Goal: Check status: Check status

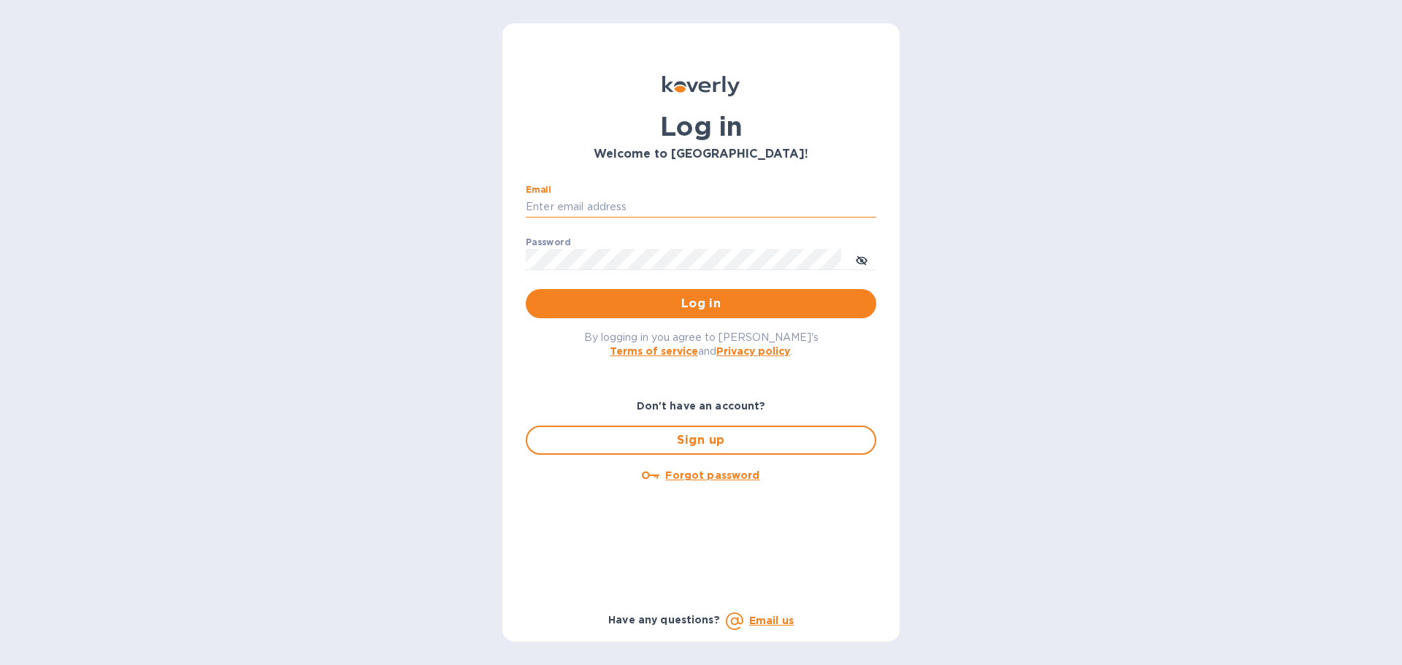
click at [548, 205] on input "Email" at bounding box center [701, 207] width 350 height 22
type input "kcassidy@nicholscauley.com"
click at [526, 289] on button "Log in" at bounding box center [701, 303] width 350 height 29
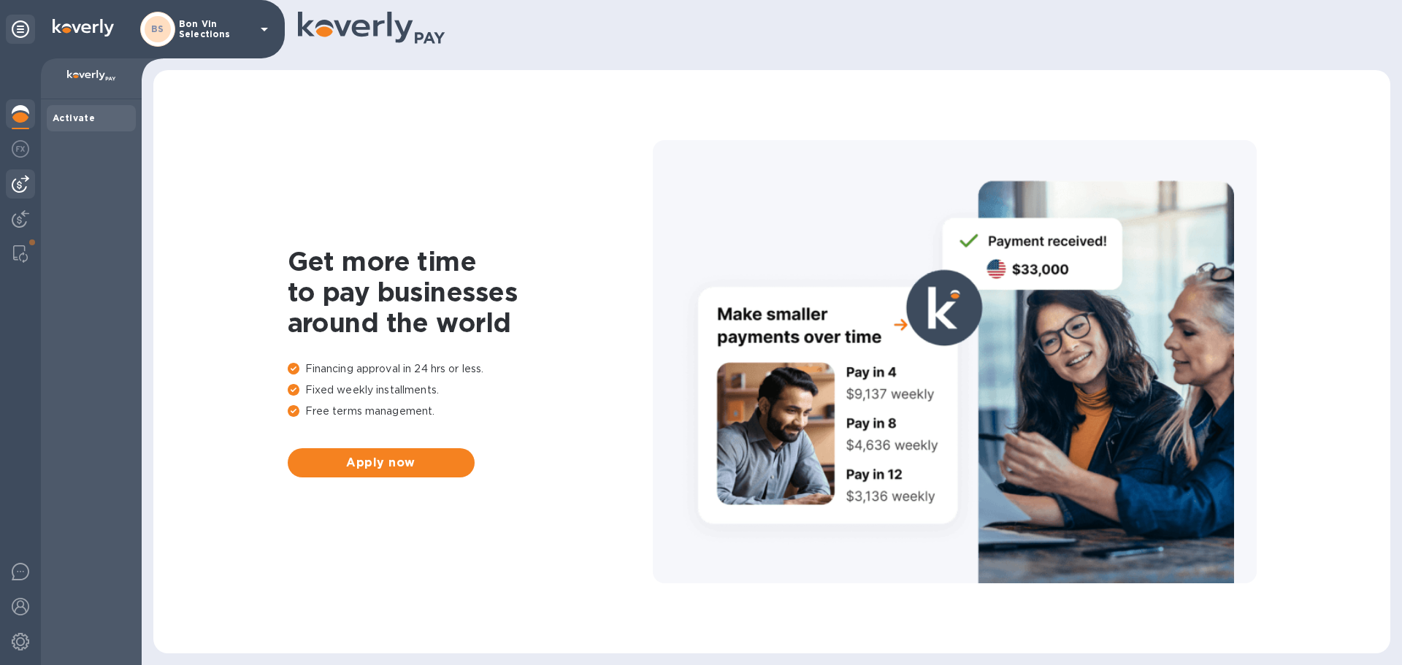
click at [17, 189] on img at bounding box center [21, 184] width 18 height 18
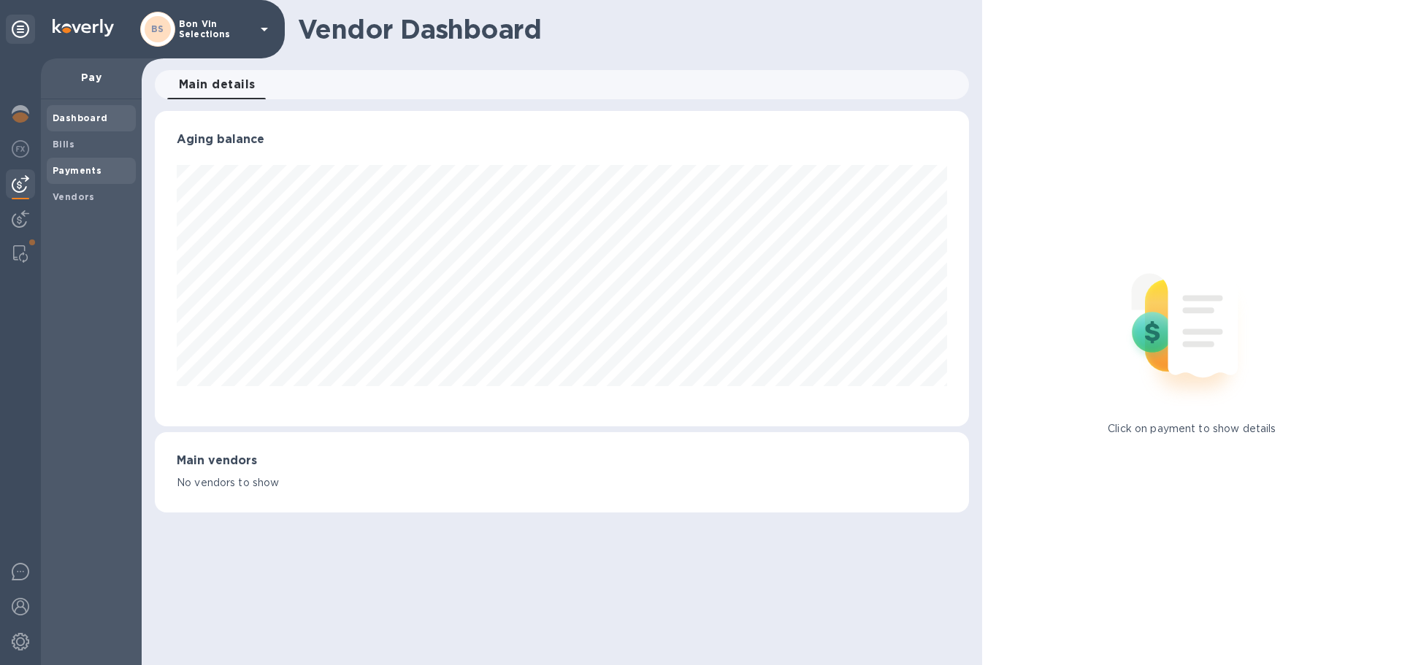
scroll to position [315, 813]
click at [101, 165] on span "Payments" at bounding box center [91, 171] width 77 height 15
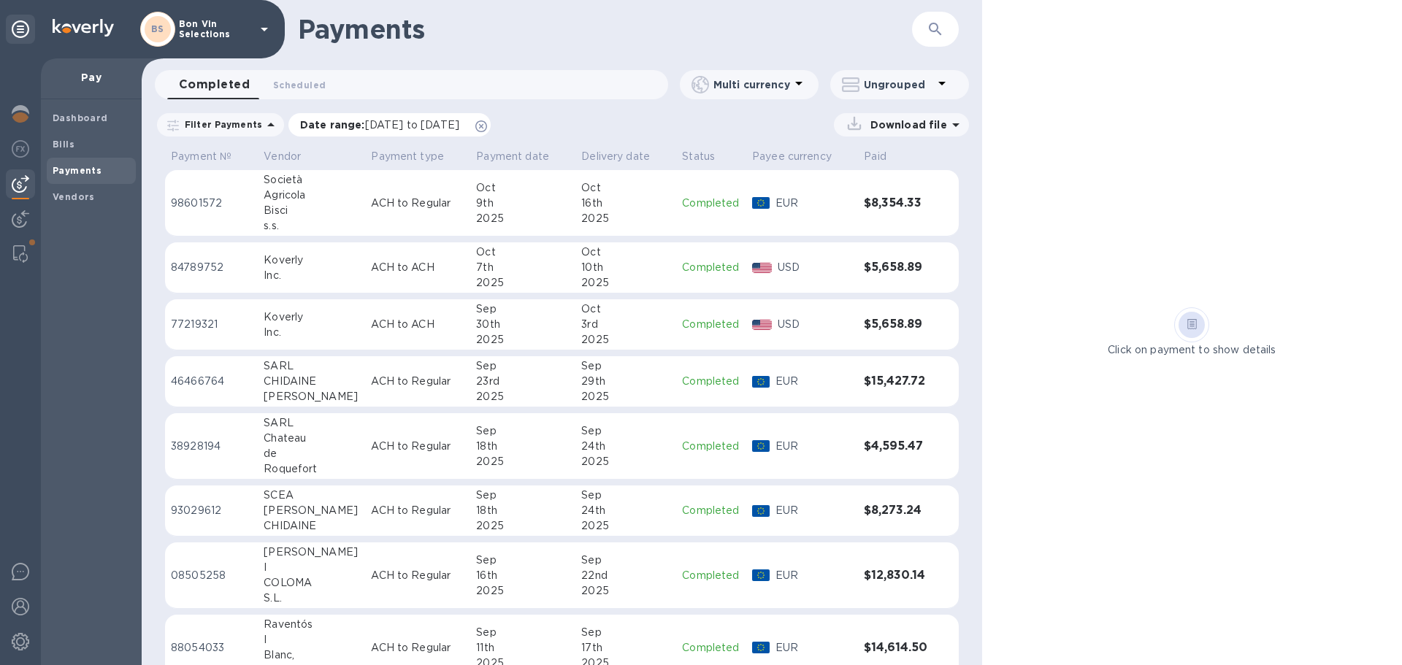
click at [487, 124] on icon at bounding box center [481, 126] width 12 height 12
click at [653, 156] on icon at bounding box center [657, 156] width 9 height 9
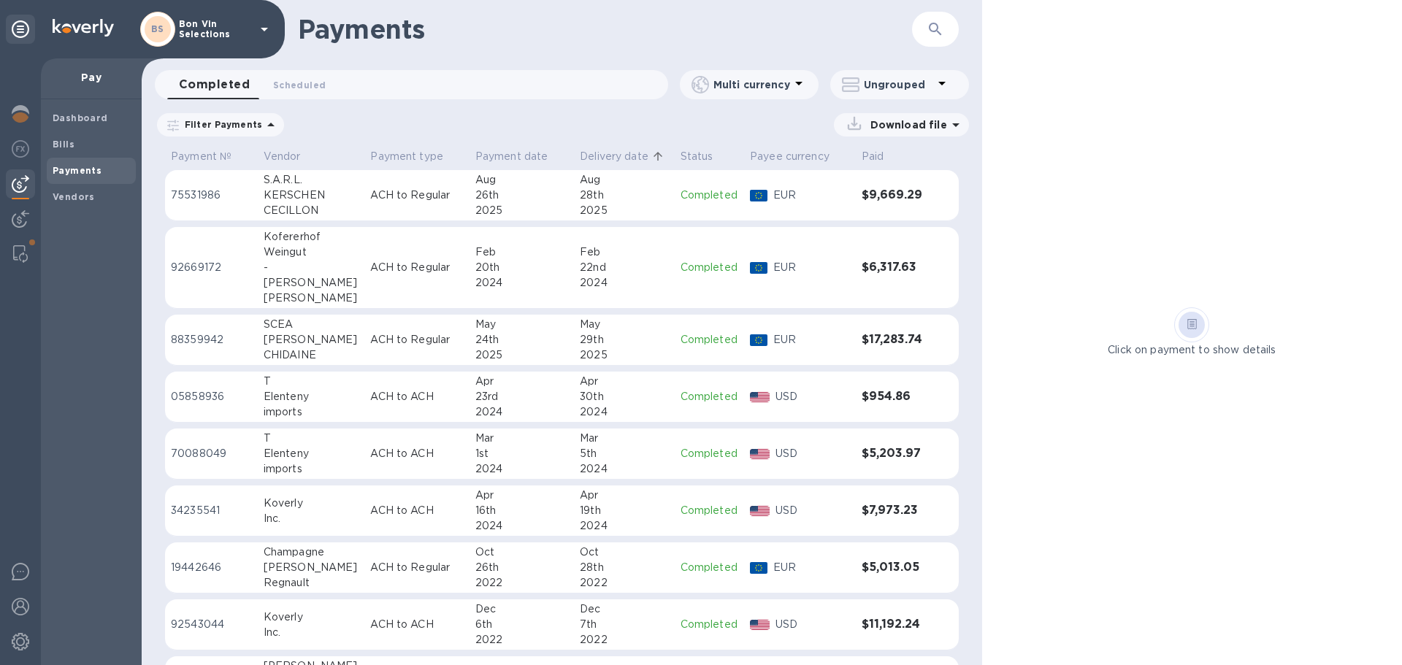
click at [658, 158] on th "Delivery date" at bounding box center [624, 158] width 100 height 26
click at [636, 154] on span "Delivery date" at bounding box center [624, 156] width 88 height 15
click at [651, 157] on icon at bounding box center [657, 156] width 13 height 13
click at [502, 158] on p "Payment date" at bounding box center [511, 156] width 73 height 15
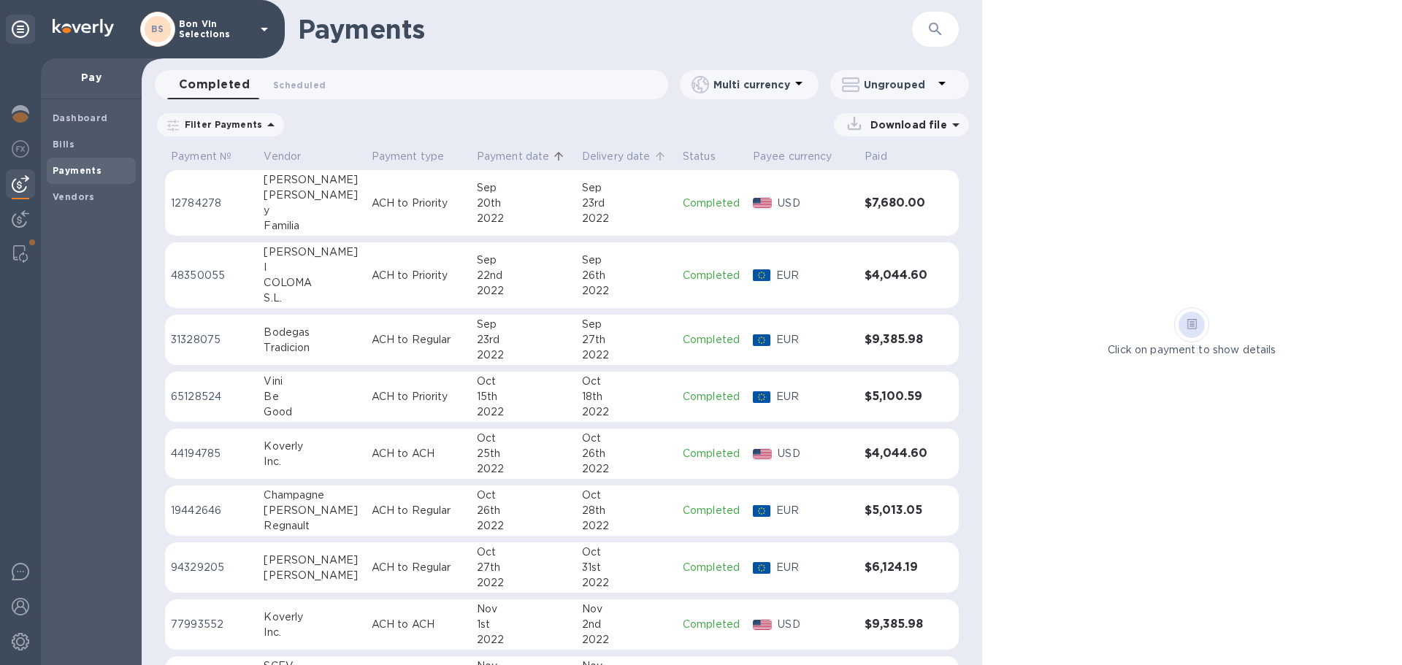
click at [653, 157] on icon at bounding box center [659, 156] width 13 height 13
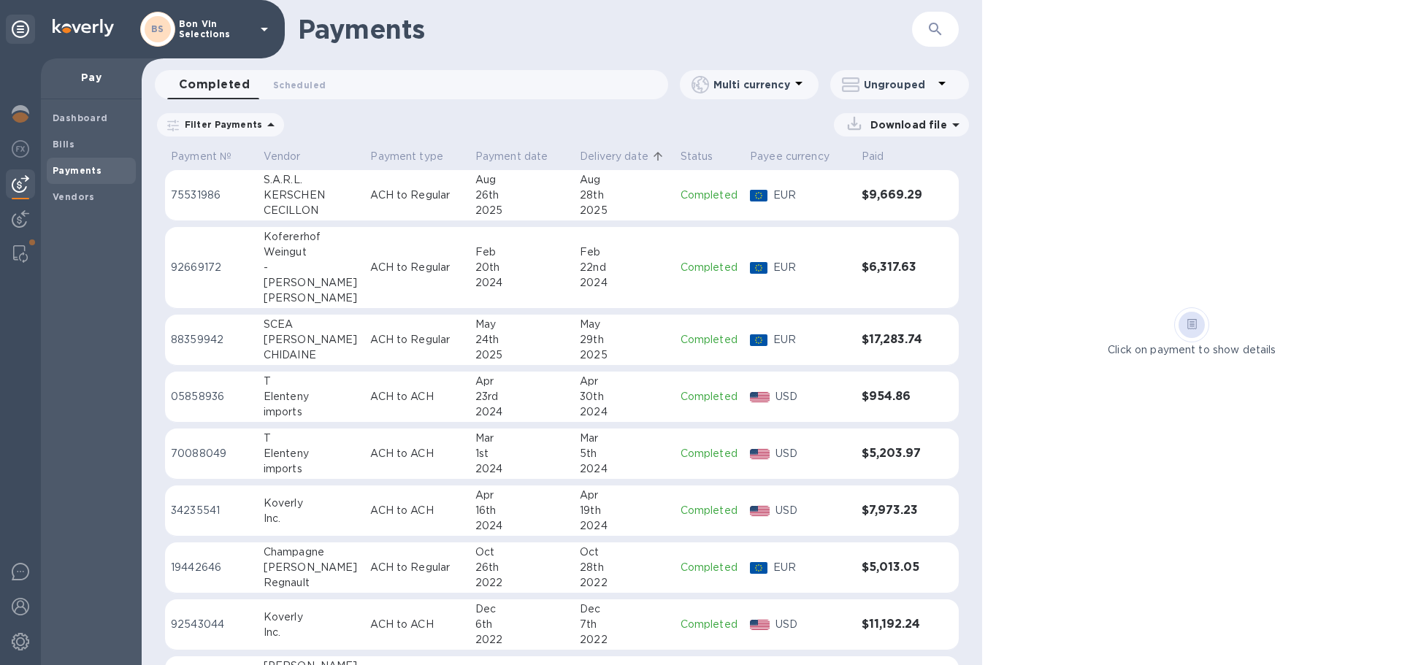
click at [651, 157] on icon at bounding box center [657, 156] width 13 height 13
click at [231, 160] on p "Payment №" at bounding box center [201, 156] width 61 height 15
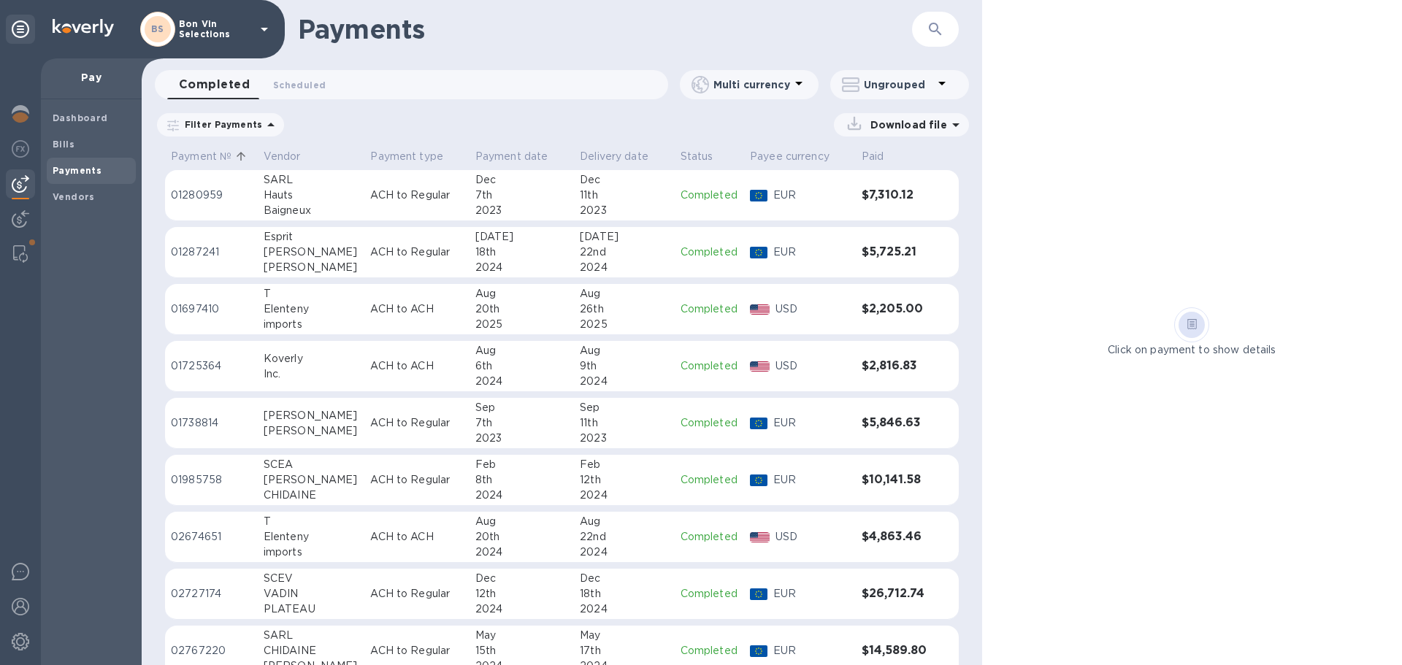
click at [231, 160] on p "Payment №" at bounding box center [201, 156] width 61 height 15
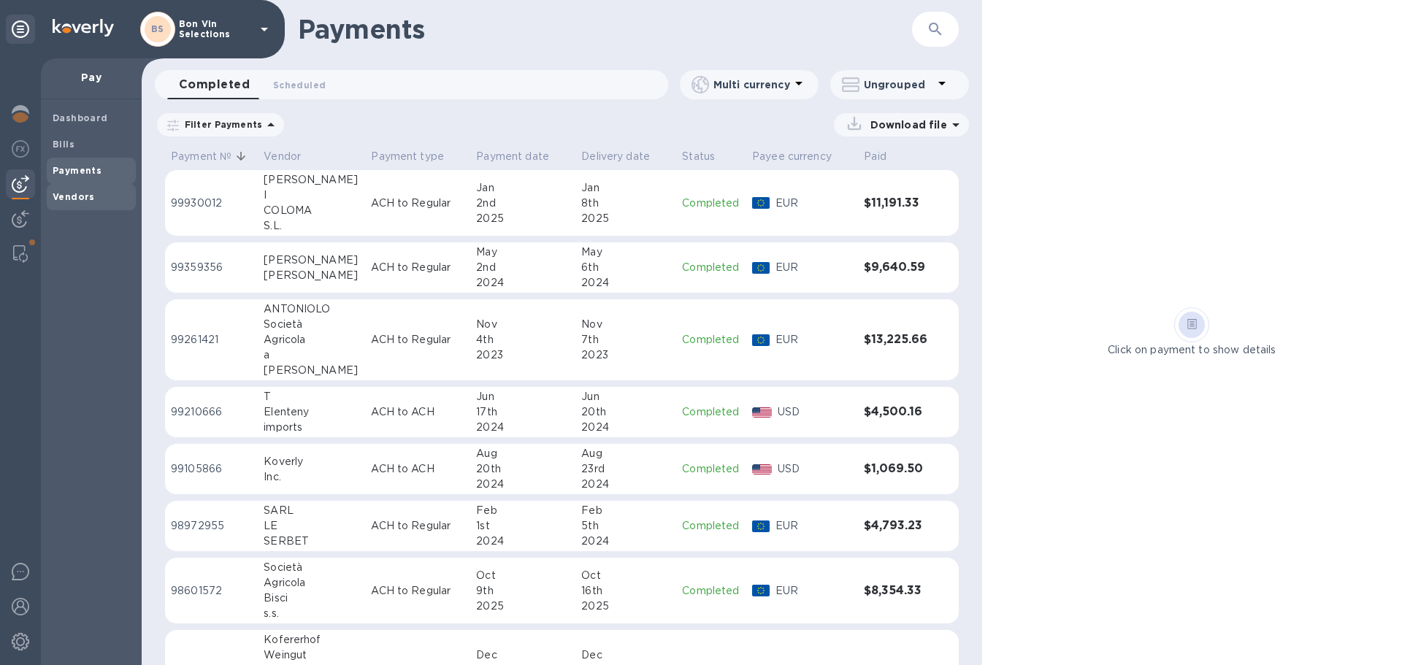
click at [82, 197] on b "Vendors" at bounding box center [74, 196] width 42 height 11
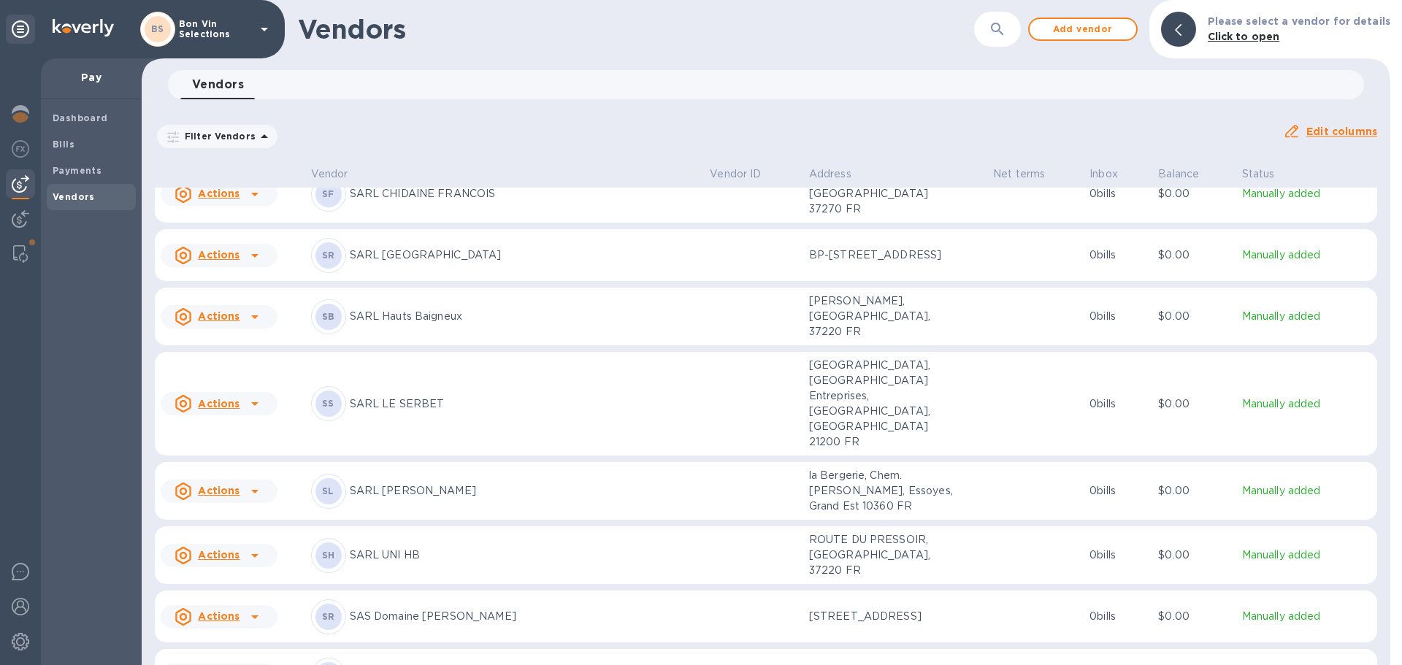
scroll to position [3221, 0]
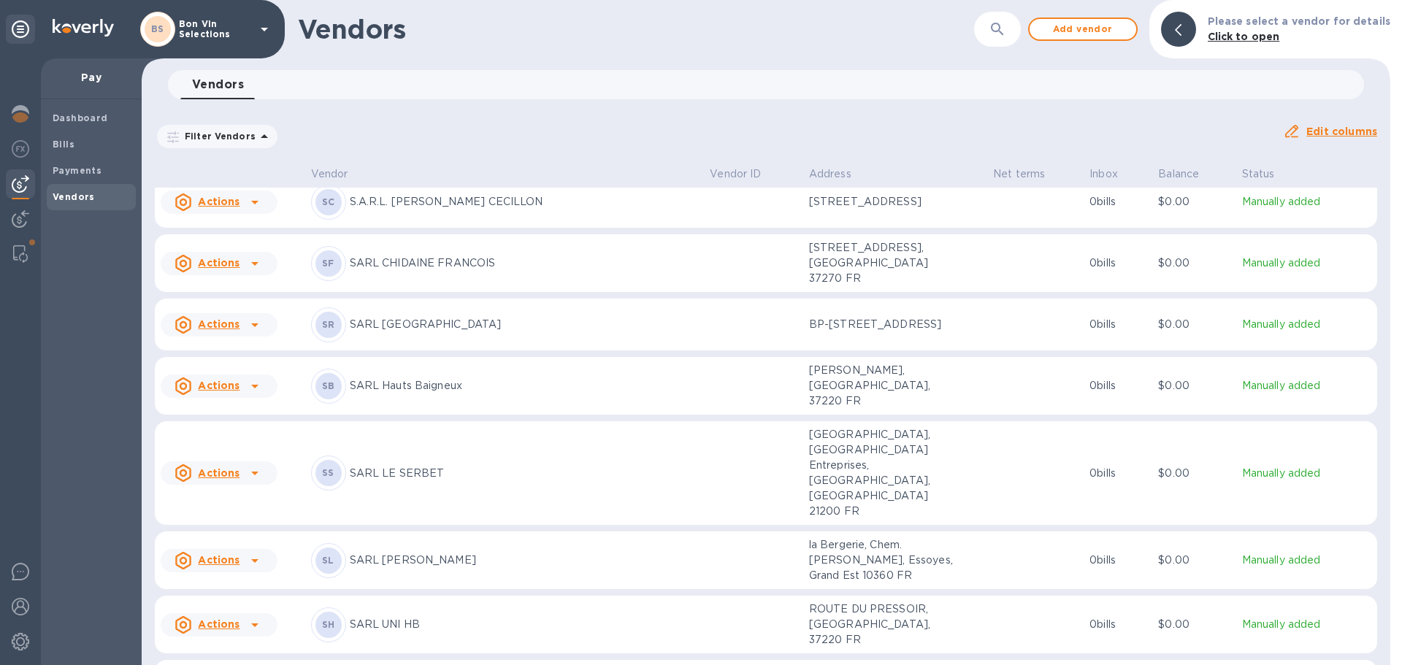
click at [423, 256] on p "SARL CHIDAINE FRANCOIS" at bounding box center [524, 263] width 349 height 15
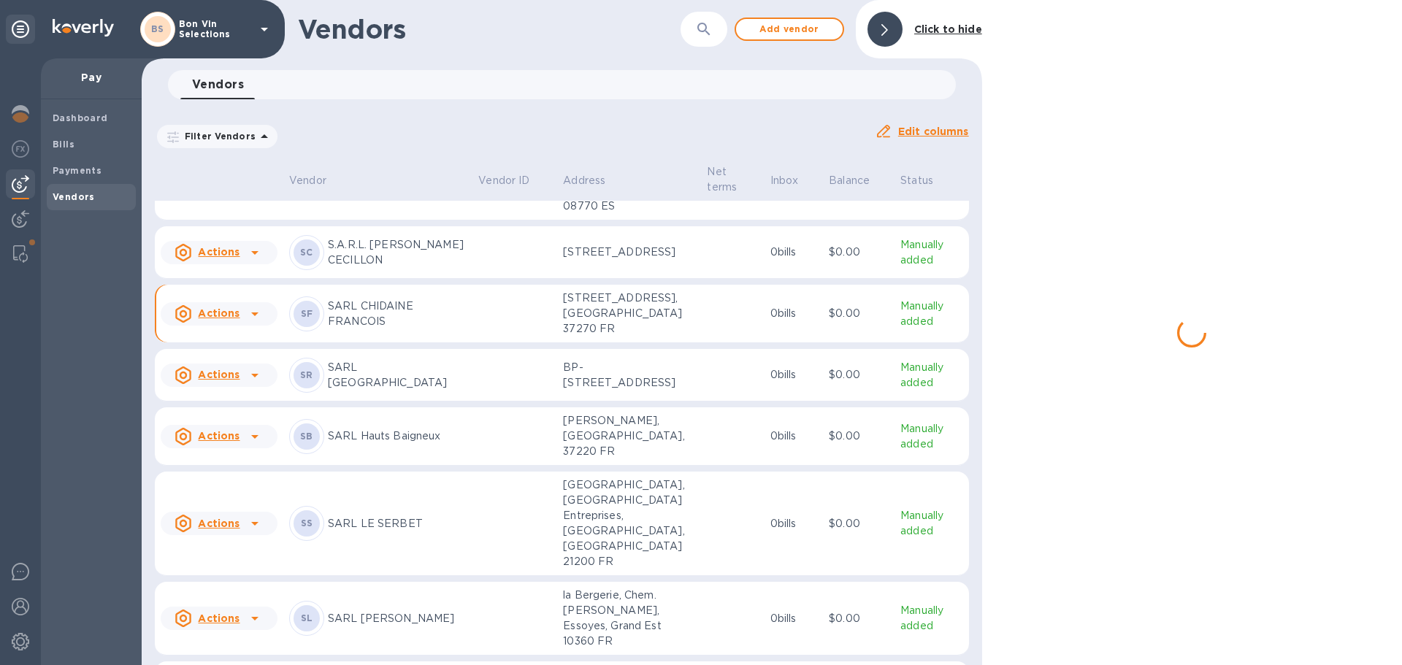
scroll to position [3324, 0]
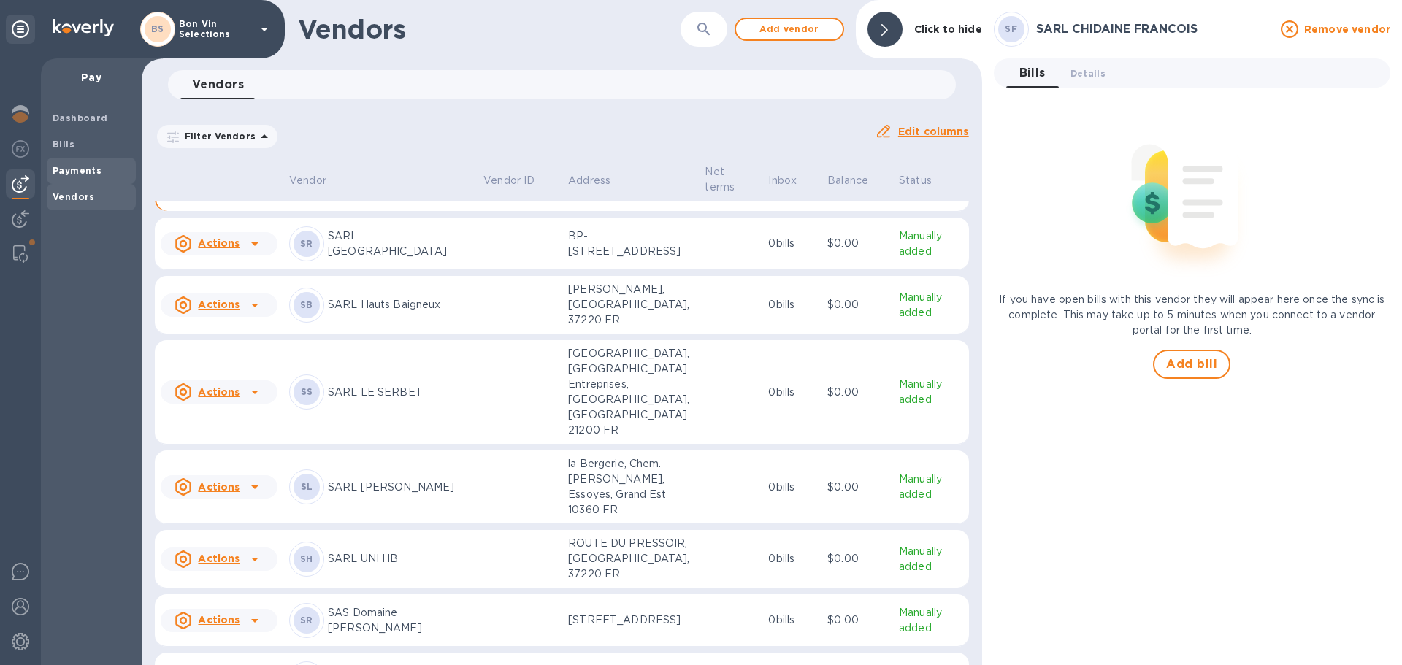
click at [77, 174] on b "Payments" at bounding box center [77, 170] width 49 height 11
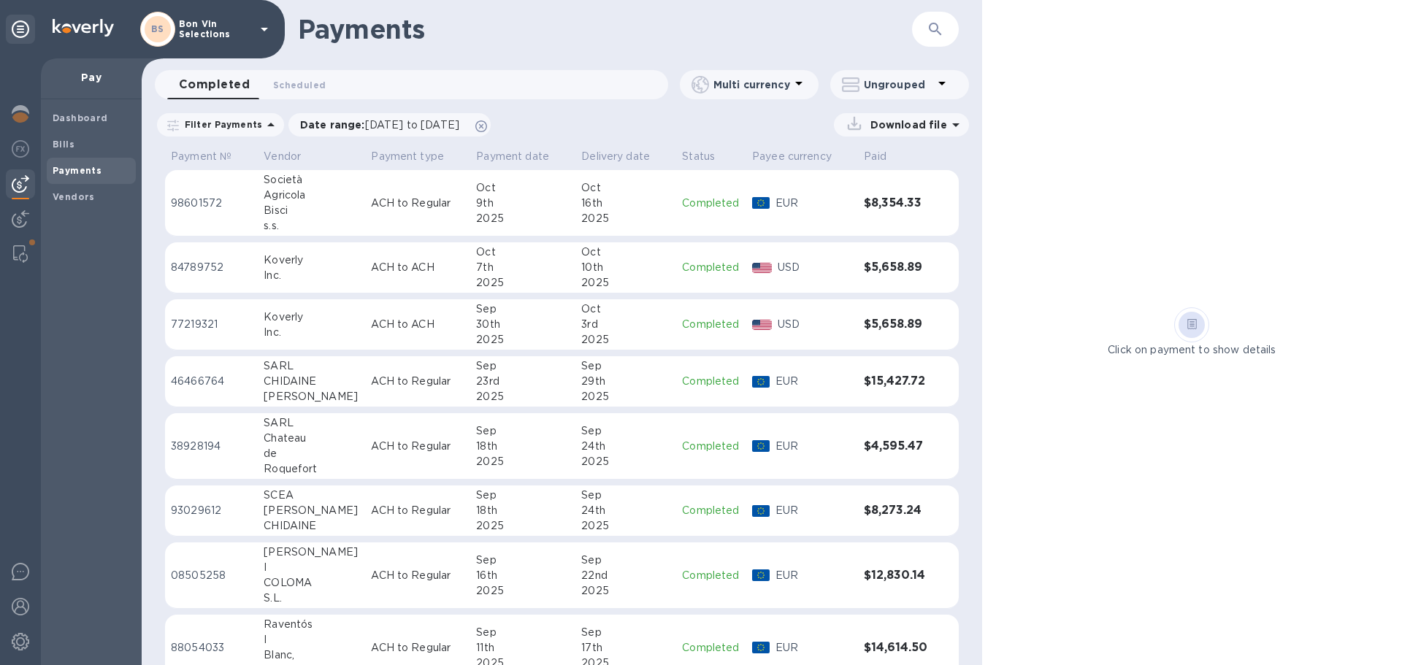
click at [375, 388] on p "ACH to Regular" at bounding box center [417, 381] width 93 height 15
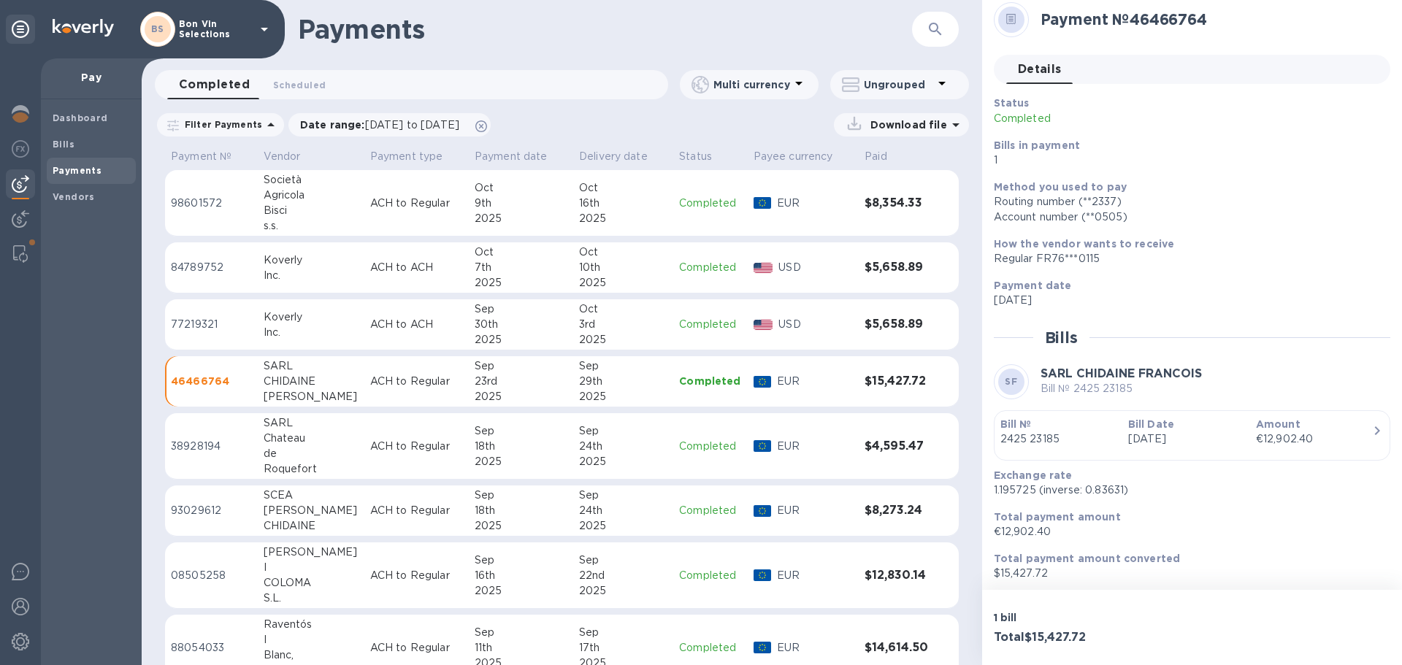
scroll to position [12, 0]
click at [323, 514] on div "[PERSON_NAME]" at bounding box center [311, 510] width 95 height 15
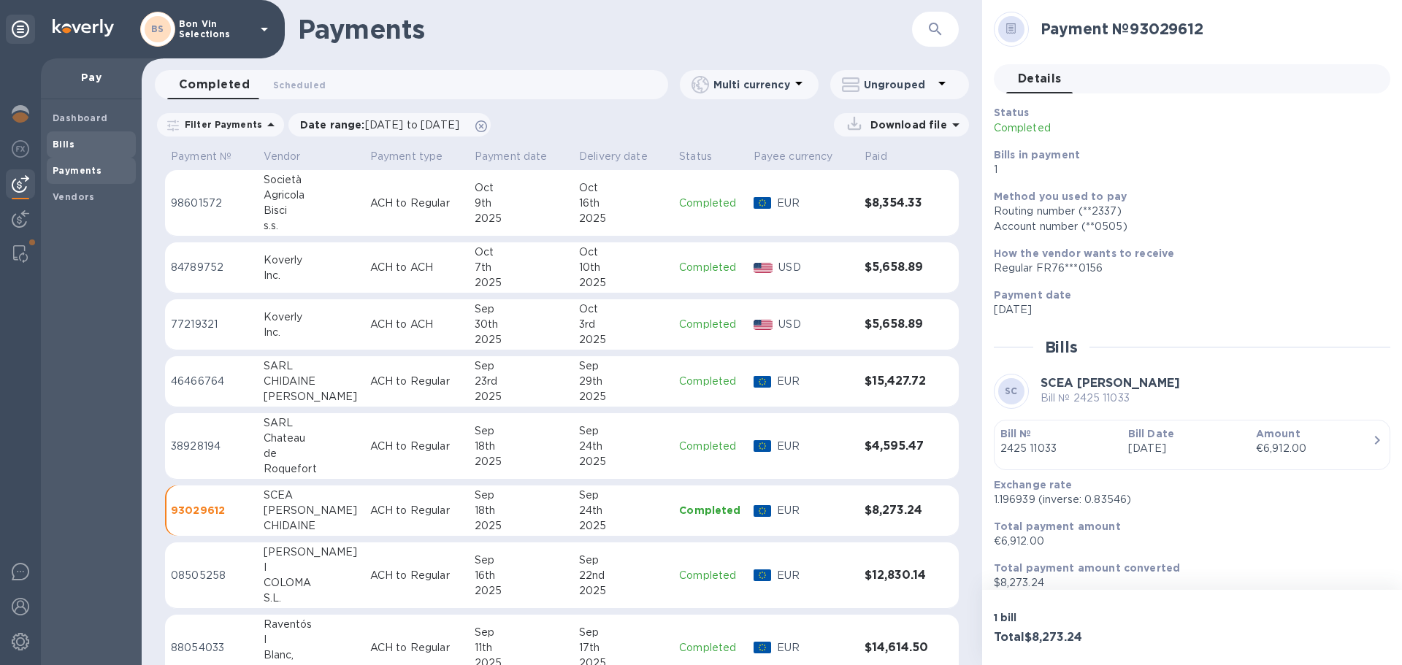
click at [63, 145] on b "Bills" at bounding box center [64, 144] width 22 height 11
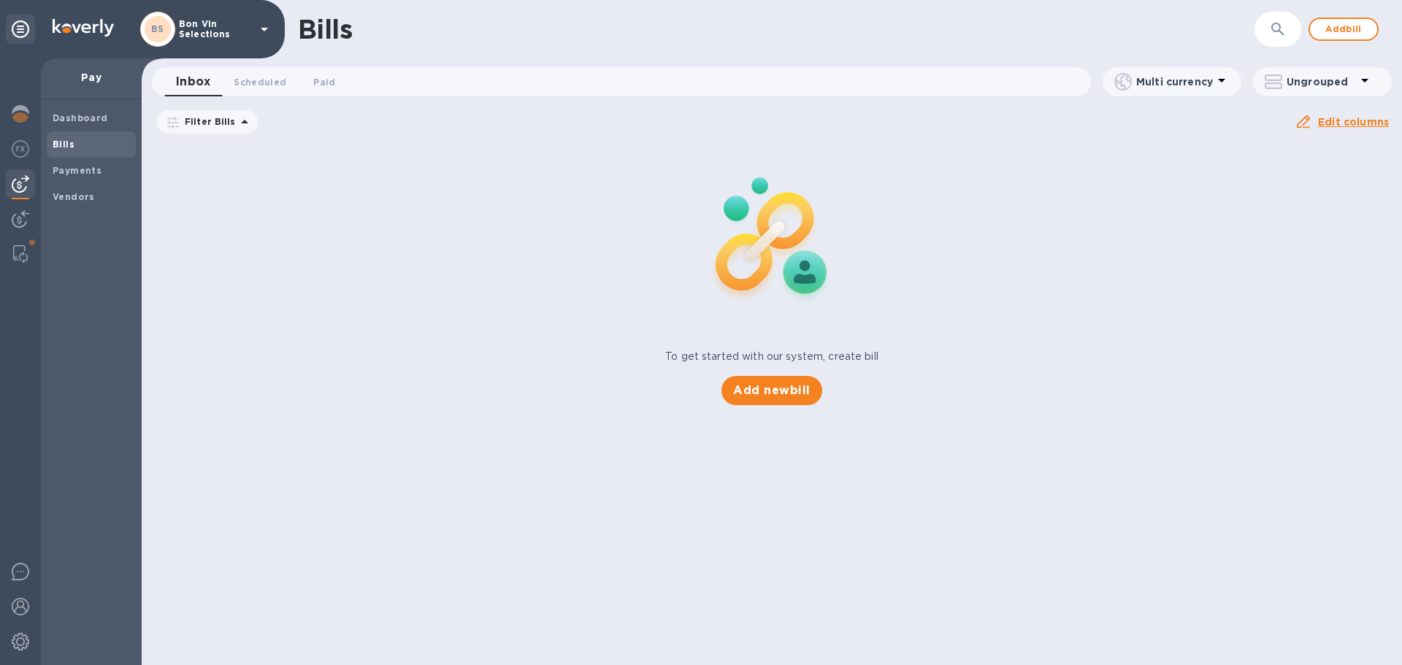
click at [0, 0] on icon at bounding box center [0, 0] width 0 height 0
